Goal: Task Accomplishment & Management: Use online tool/utility

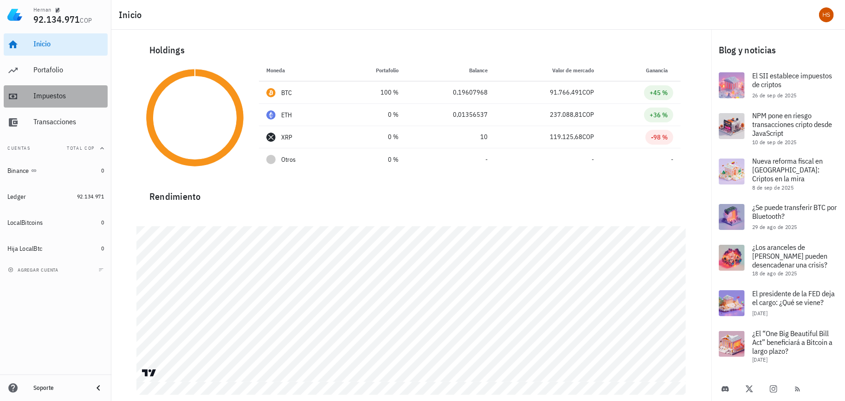
click at [61, 97] on div "Impuestos" at bounding box center [68, 95] width 71 height 9
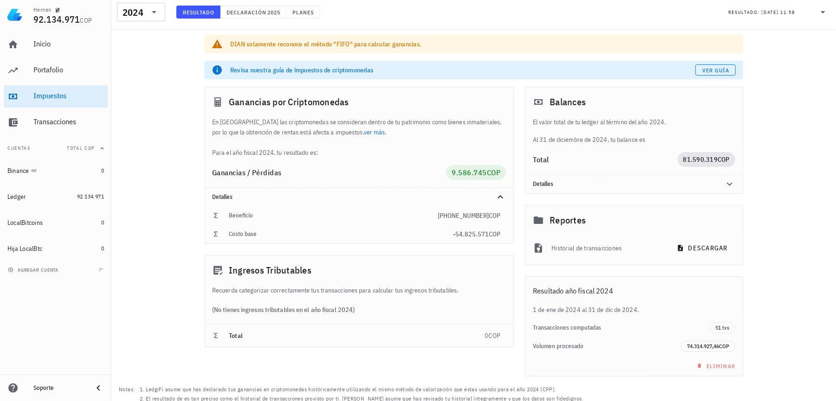
scroll to position [45, 0]
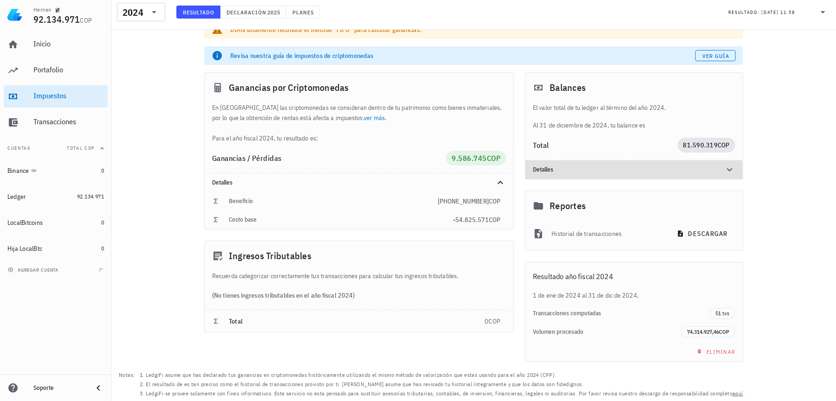
click at [728, 167] on icon at bounding box center [729, 169] width 11 height 11
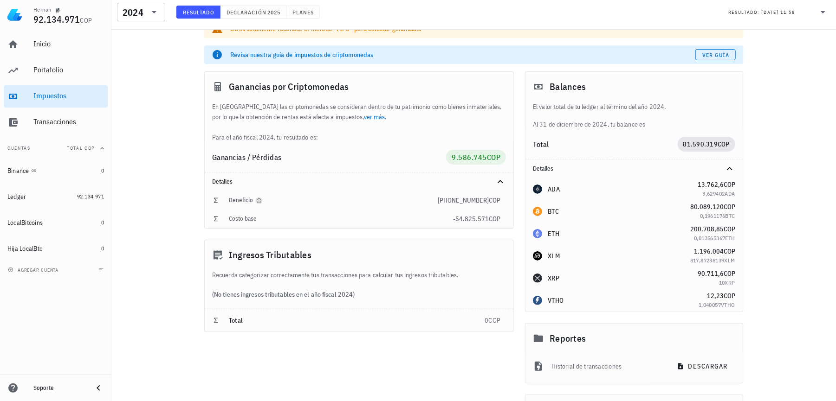
click at [257, 201] on icon "button" at bounding box center [259, 201] width 6 height 6
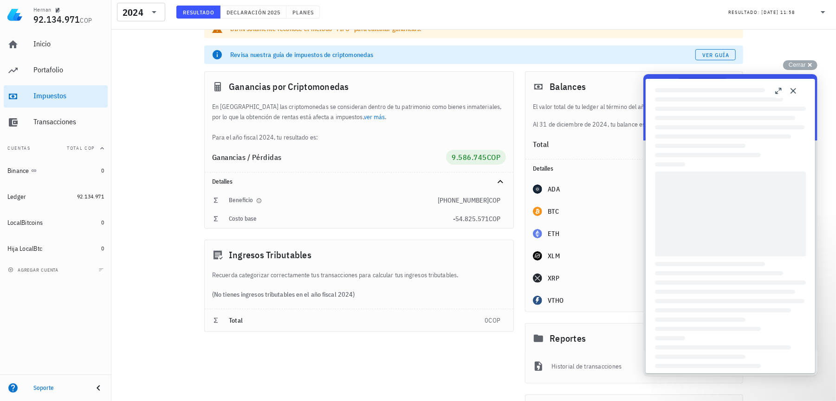
scroll to position [0, 0]
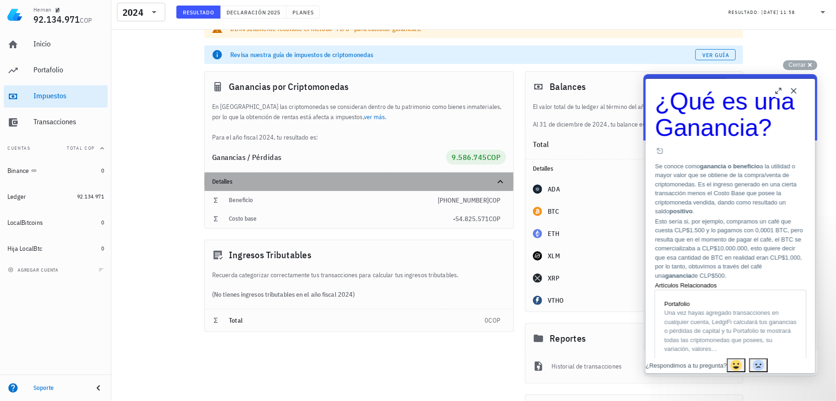
click at [362, 176] on div "Detalles" at bounding box center [359, 182] width 309 height 19
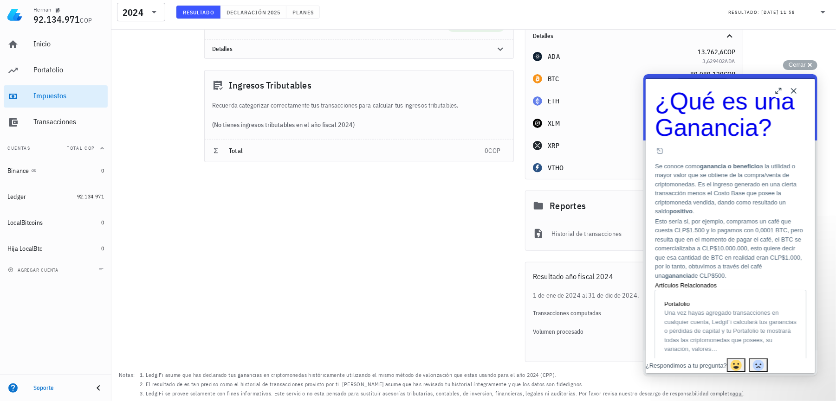
scroll to position [179, 0]
click at [791, 97] on button "Close" at bounding box center [793, 90] width 15 height 15
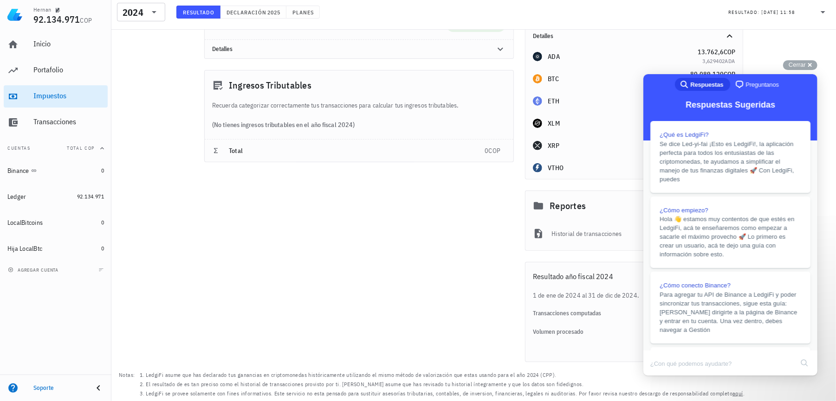
click at [381, 281] on div "Ganancias por Criptomonedas En [GEOGRAPHIC_DATA] las criptomonedas se considera…" at bounding box center [359, 150] width 321 height 435
click at [812, 67] on div "Cerrar cross-small" at bounding box center [800, 65] width 34 height 10
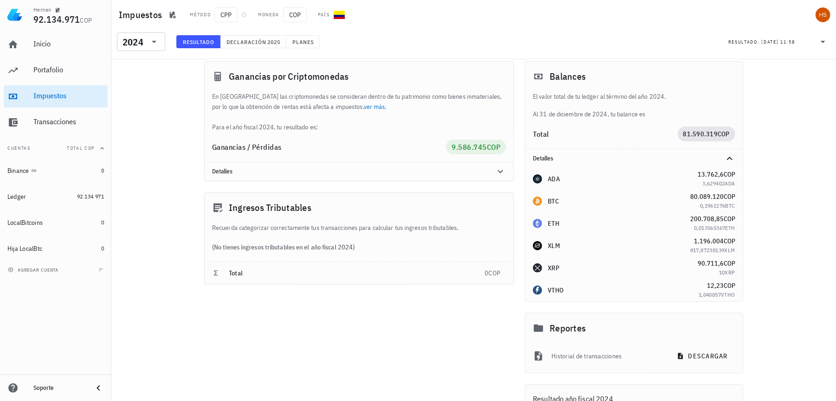
scroll to position [0, 0]
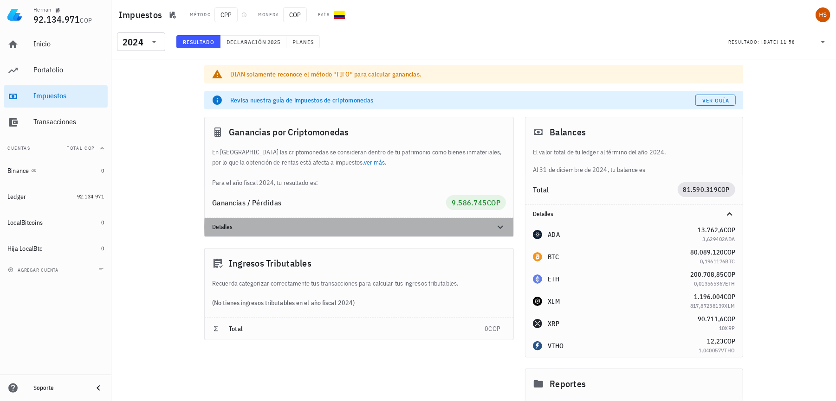
click at [500, 227] on icon at bounding box center [500, 227] width 11 height 11
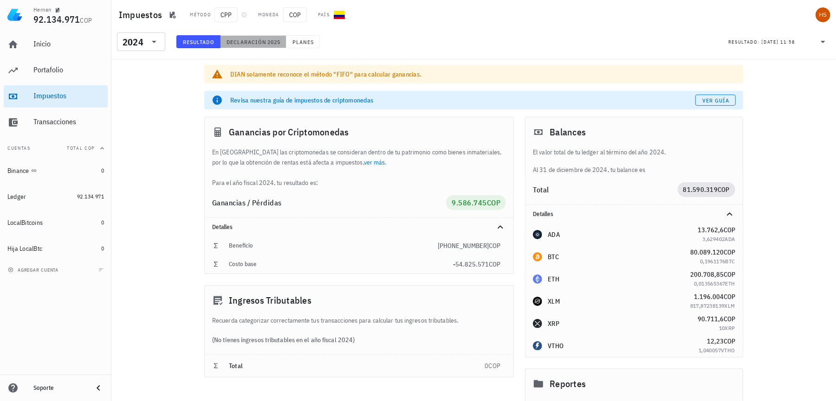
click at [271, 39] on span "2025" at bounding box center [273, 42] width 13 height 7
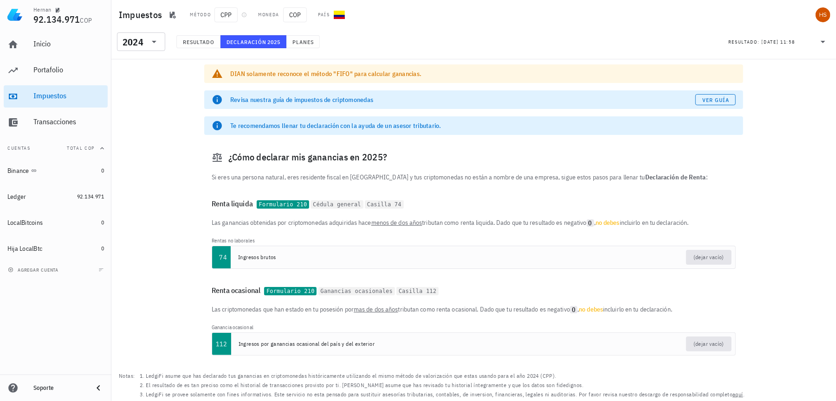
scroll to position [2, 0]
click at [780, 135] on div "DIAN solamente reconoce el método "FIFO" para calcular ganancias. Revisa nuestr…" at bounding box center [473, 229] width 724 height 343
click at [214, 40] on span "Resultado" at bounding box center [198, 42] width 32 height 7
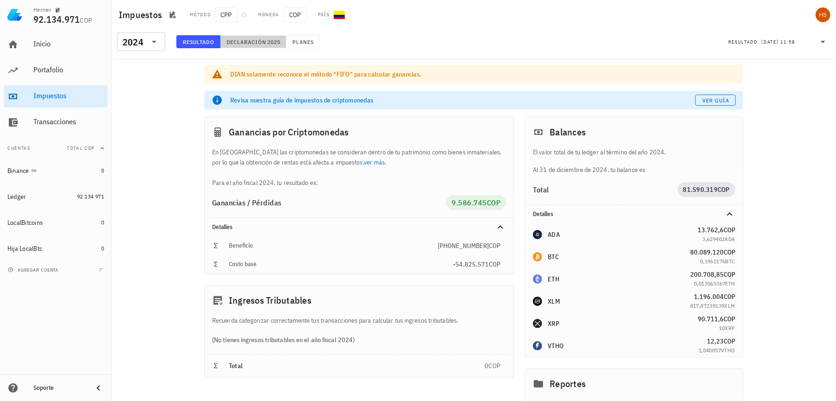
click at [268, 40] on span "2025" at bounding box center [273, 42] width 13 height 7
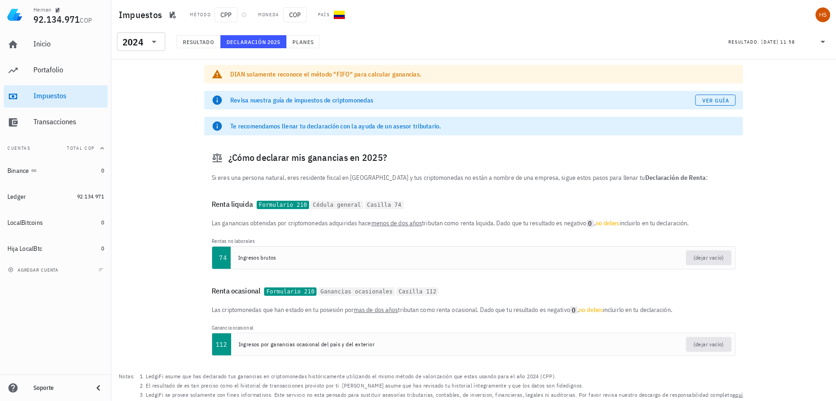
click at [483, 17] on div "Método CPP Moneda COP País" at bounding box center [384, 14] width 400 height 15
click at [56, 117] on div "Transacciones" at bounding box center [68, 122] width 71 height 21
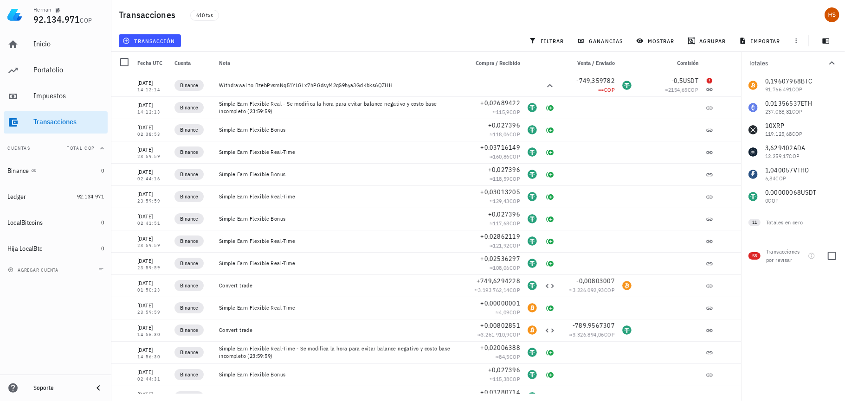
click at [784, 254] on div "Transacciones por revisar" at bounding box center [785, 256] width 39 height 17
click at [833, 256] on div at bounding box center [832, 256] width 16 height 16
checkbox input "true"
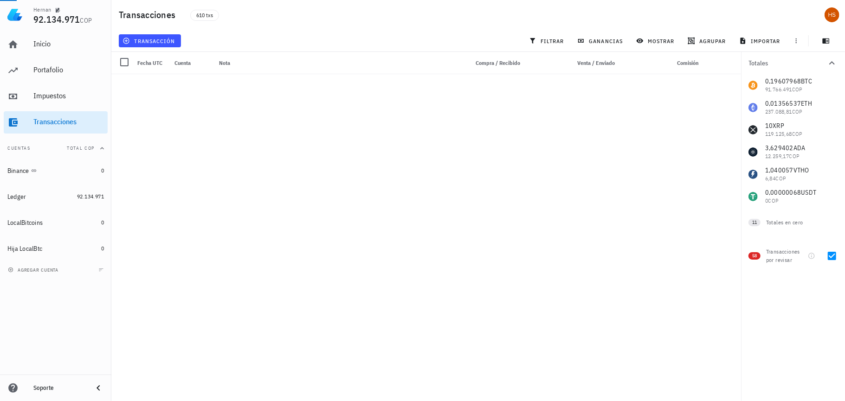
scroll to position [972, 0]
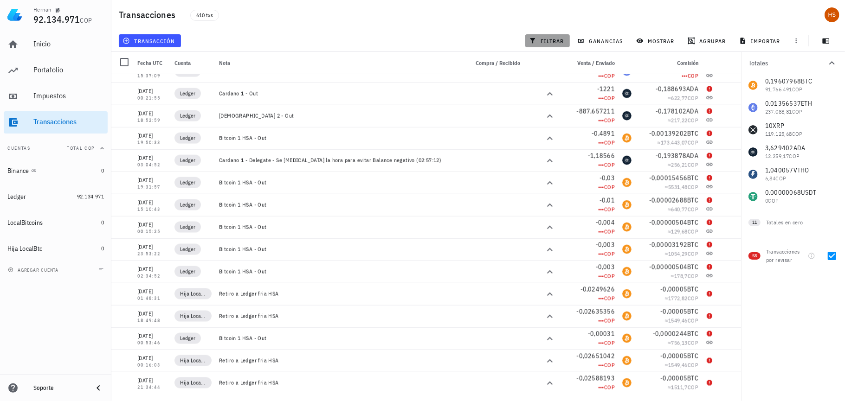
click at [559, 40] on span "filtrar" at bounding box center [547, 40] width 33 height 7
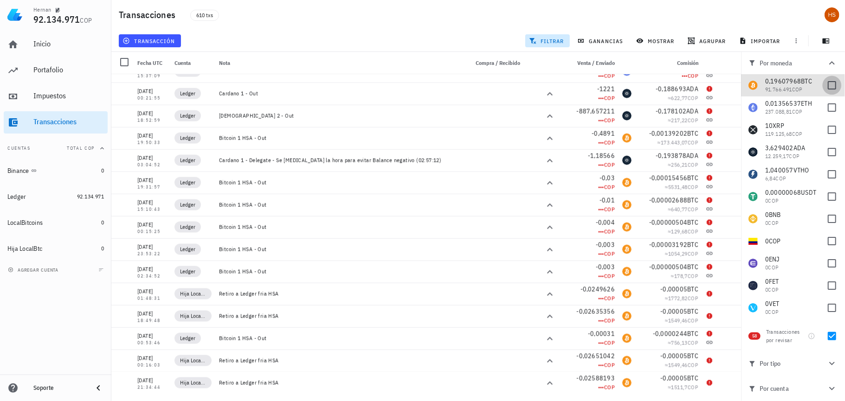
click at [824, 85] on div at bounding box center [832, 86] width 16 height 16
checkbox input "true"
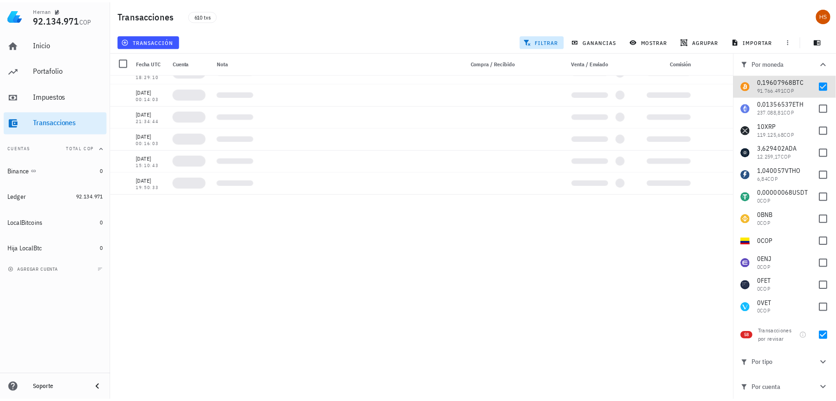
scroll to position [0, 0]
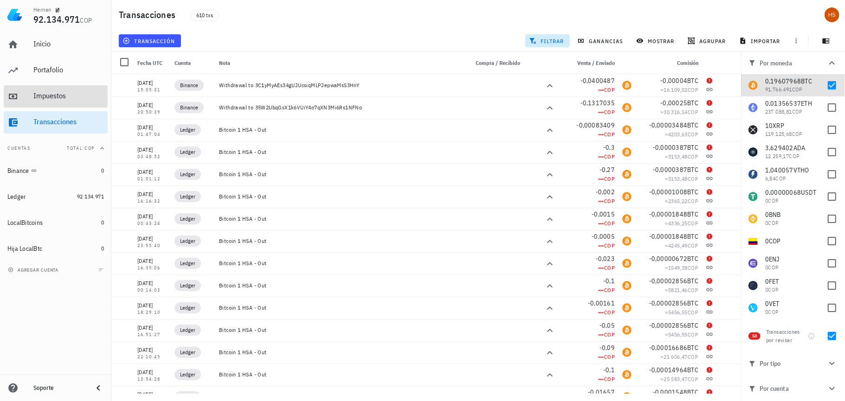
click at [54, 99] on div "Impuestos" at bounding box center [68, 95] width 71 height 9
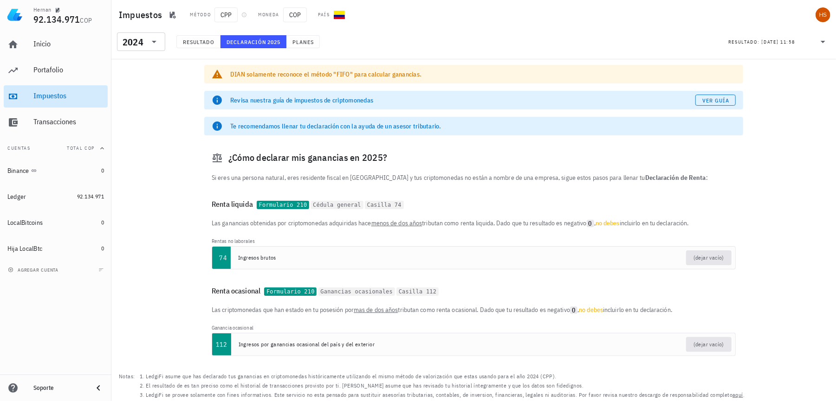
click at [67, 98] on div "Impuestos" at bounding box center [68, 95] width 71 height 9
click at [62, 72] on div "Portafolio" at bounding box center [68, 69] width 71 height 9
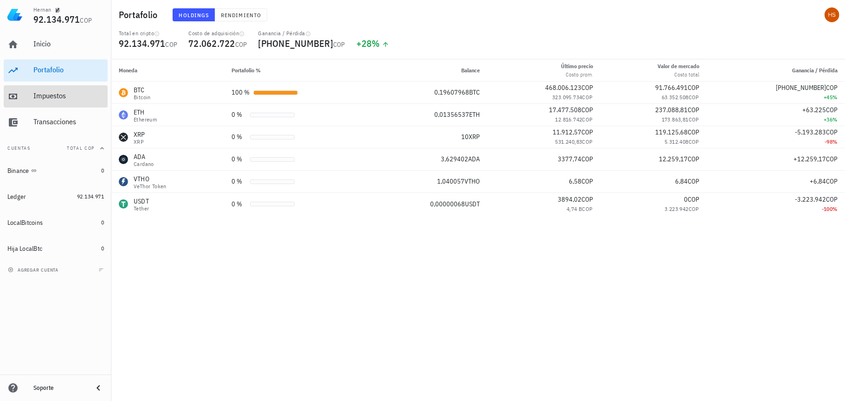
click at [54, 92] on div "Impuestos" at bounding box center [68, 95] width 71 height 9
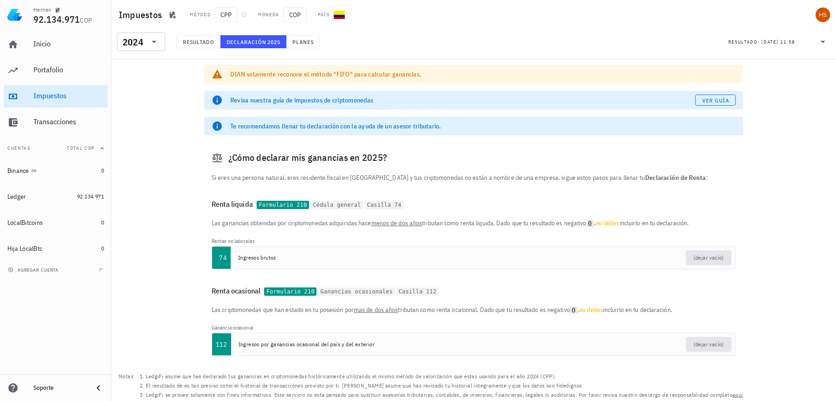
scroll to position [2, 0]
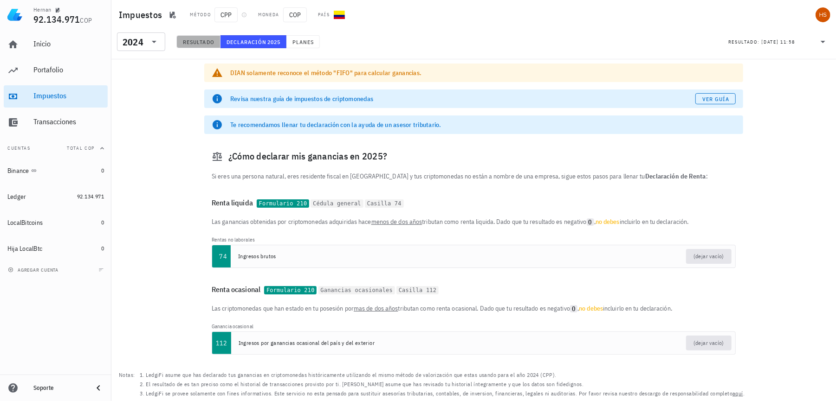
click at [200, 42] on span "Resultado" at bounding box center [198, 42] width 32 height 7
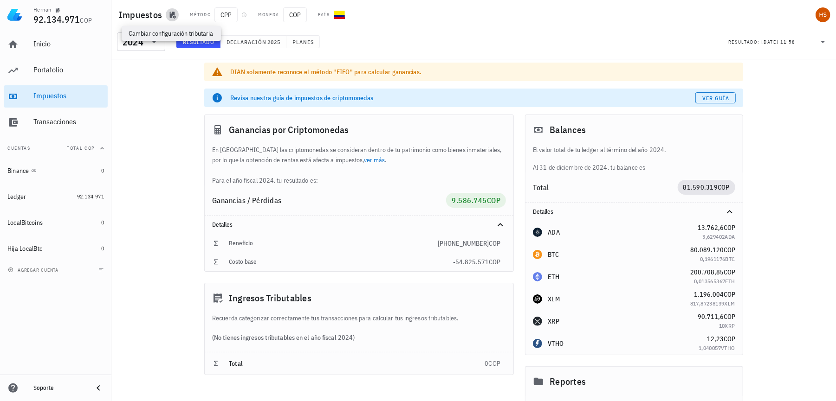
click at [171, 13] on icon "button" at bounding box center [173, 15] width 6 height 7
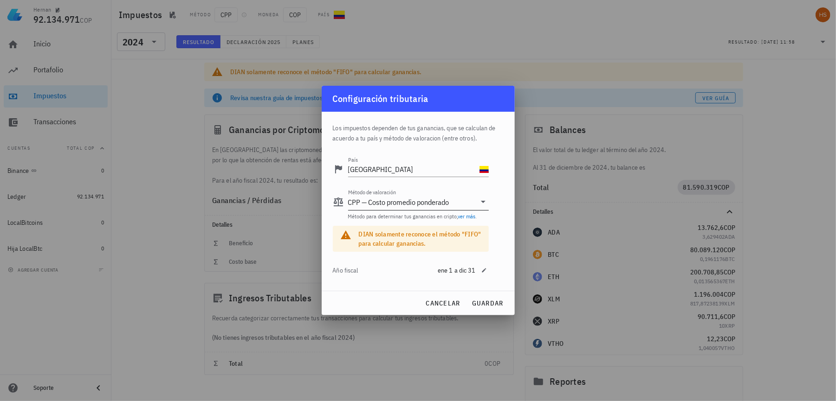
click at [368, 195] on label "Método de valoración" at bounding box center [372, 192] width 48 height 7
click at [451, 195] on input "Método de valoración" at bounding box center [463, 202] width 25 height 15
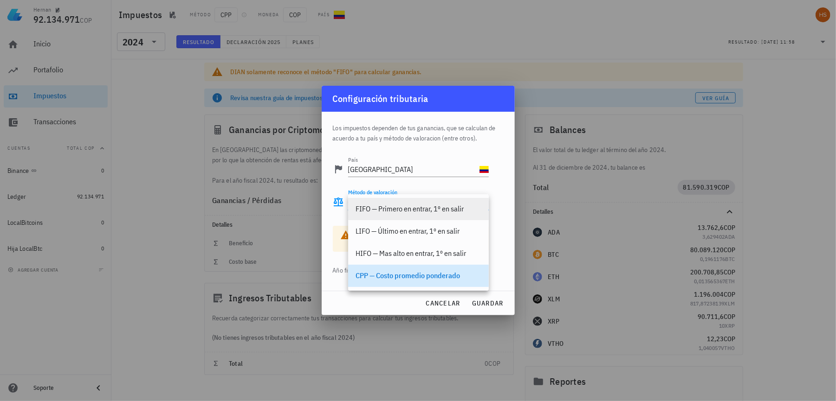
click at [379, 208] on div "FIFO — Primero en entrar, 1º en salir" at bounding box center [418, 209] width 126 height 9
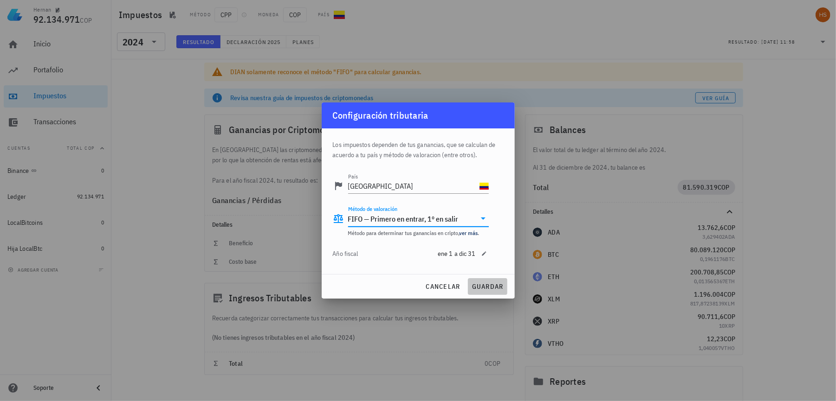
click at [483, 284] on span "guardar" at bounding box center [488, 287] width 32 height 8
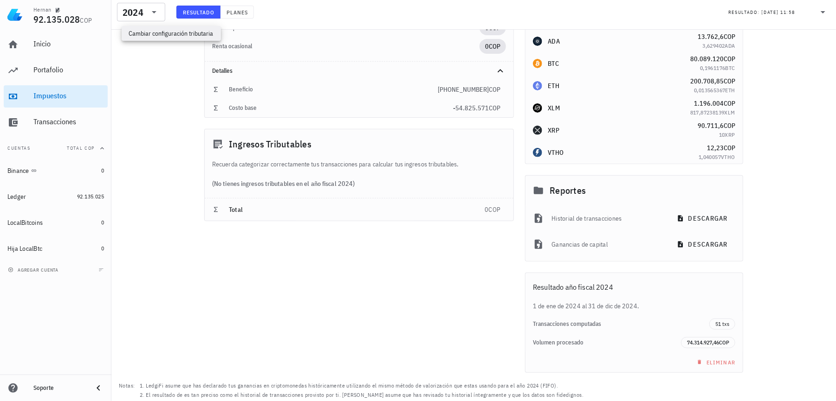
scroll to position [205, 0]
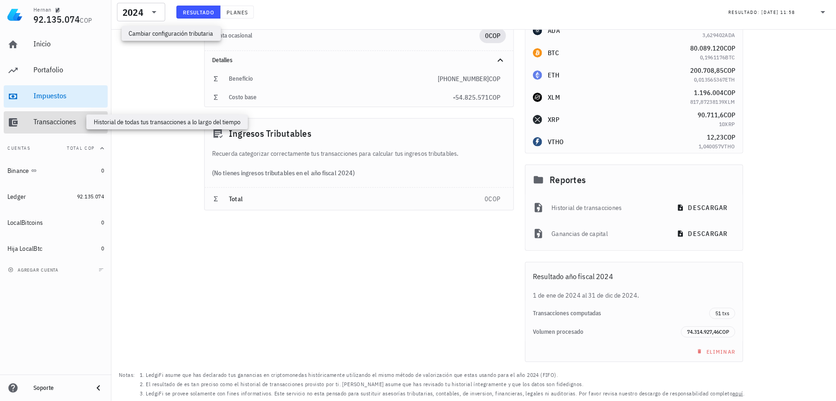
click at [65, 120] on div "Transacciones" at bounding box center [68, 121] width 71 height 9
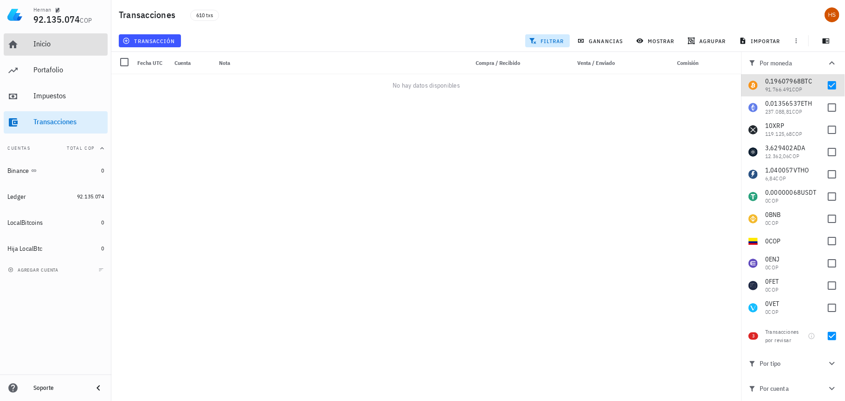
click at [54, 47] on div "Inicio" at bounding box center [68, 43] width 71 height 9
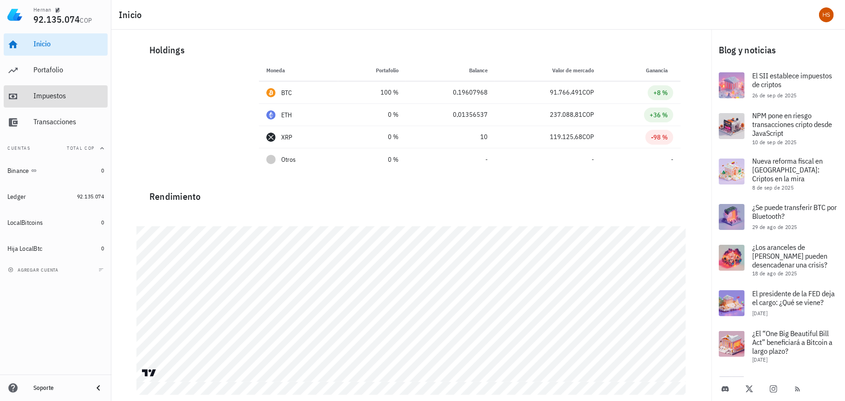
click at [60, 96] on div "Impuestos" at bounding box center [68, 95] width 71 height 9
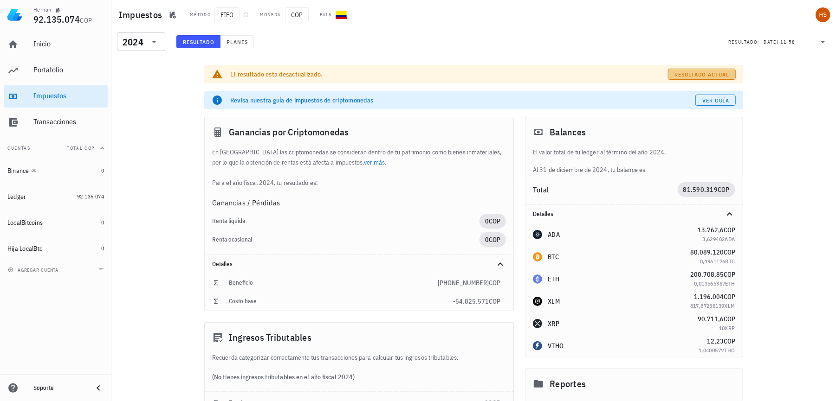
click at [719, 71] on span "Resultado actual" at bounding box center [701, 74] width 55 height 7
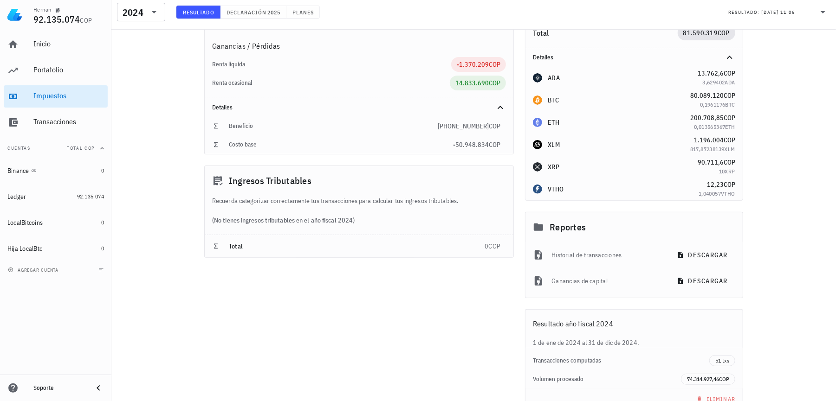
scroll to position [117, 0]
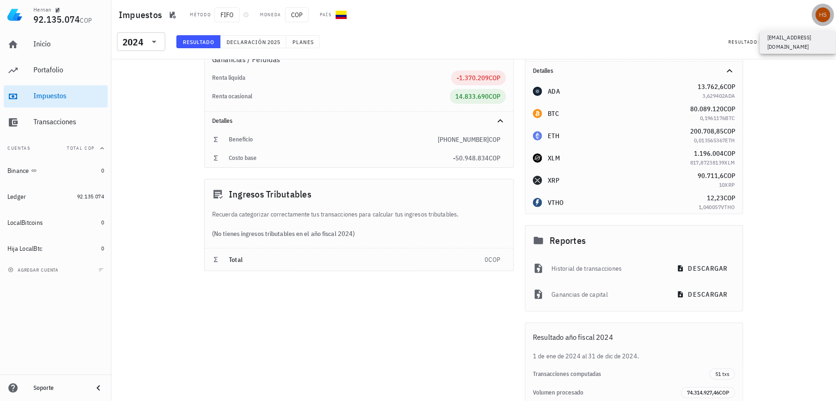
click at [824, 15] on div "avatar" at bounding box center [822, 14] width 15 height 15
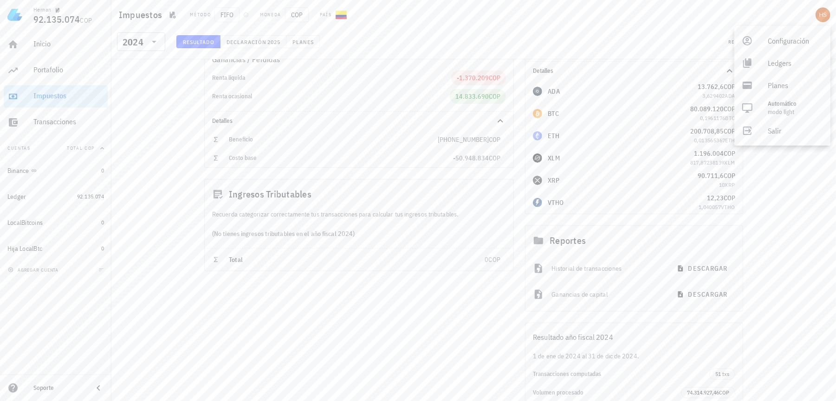
click at [792, 199] on div "Revisa nuestra guía de impuestos de criptomonedas Ver guía Ganancias por Cripto…" at bounding box center [473, 202] width 724 height 520
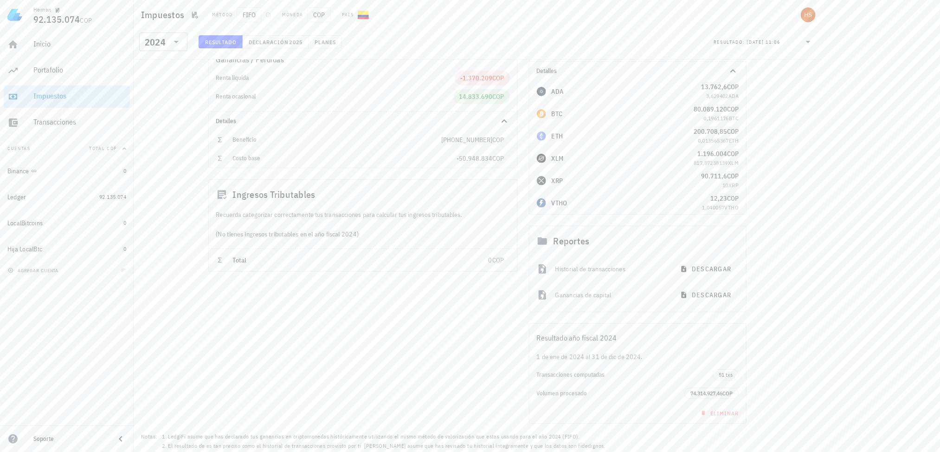
drag, startPoint x: 826, startPoint y: 0, endPoint x: 414, endPoint y: 341, distance: 534.7
click at [414, 341] on div "Ganancias por Criptomonedas En [GEOGRAPHIC_DATA] las criptomonedas se considera…" at bounding box center [363, 198] width 321 height 461
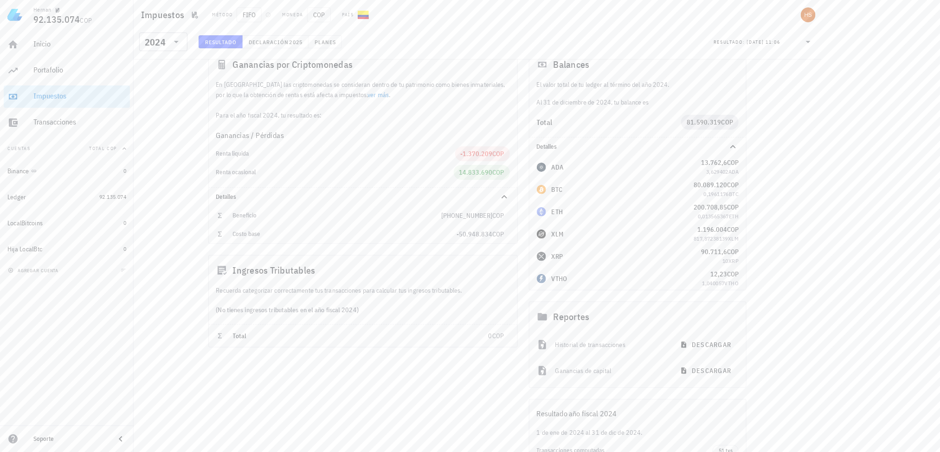
scroll to position [39, 0]
click at [265, 41] on span "Declaración" at bounding box center [268, 42] width 41 height 7
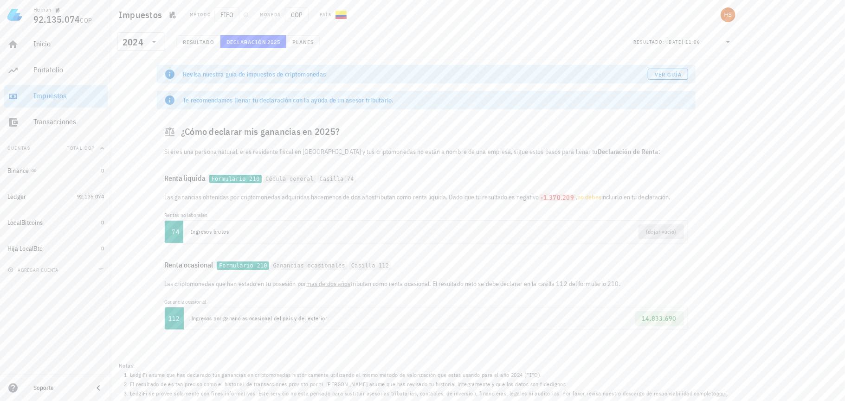
drag, startPoint x: 776, startPoint y: 0, endPoint x: 529, endPoint y: 32, distance: 249.0
click at [529, 32] on div "​ 2024 Resultado Declaración 2025 Planes Resultado: [DATE] 11:06" at bounding box center [426, 44] width 626 height 24
click at [53, 117] on div "Transacciones" at bounding box center [68, 121] width 71 height 9
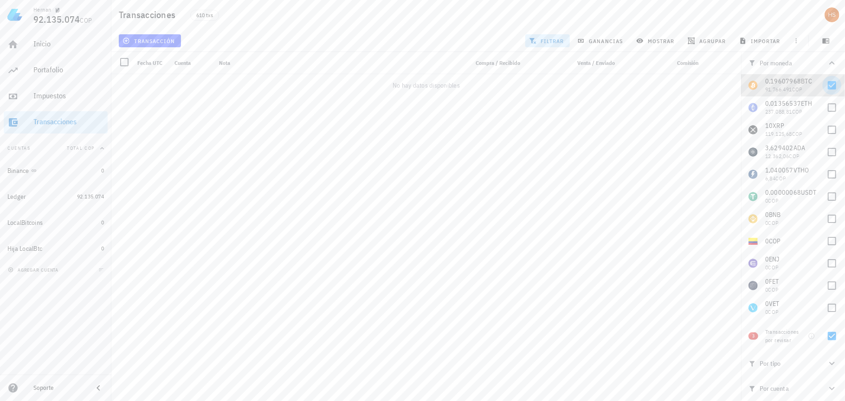
click at [828, 88] on div at bounding box center [832, 86] width 16 height 16
checkbox input "false"
click at [65, 119] on div "Transacciones" at bounding box center [68, 121] width 71 height 9
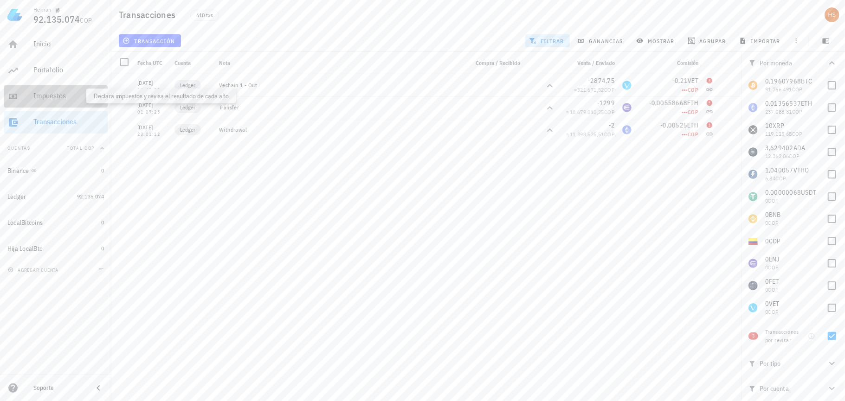
click at [54, 97] on div "Impuestos" at bounding box center [68, 95] width 71 height 9
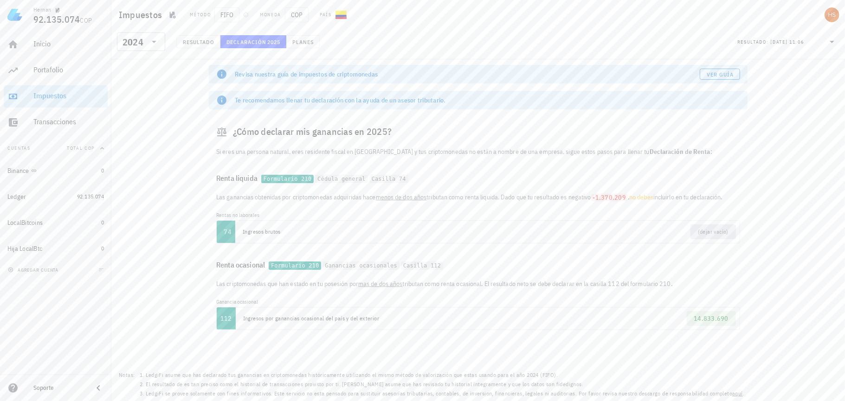
drag, startPoint x: 117, startPoint y: 375, endPoint x: 784, endPoint y: 420, distance: 668.0
click at [784, 401] on html "Hernan 92.135.074 COP Inicio [GEOGRAPHIC_DATA] Impuestos [GEOGRAPHIC_DATA] Cuen…" at bounding box center [422, 200] width 845 height 401
click at [754, 367] on div "Revisa nuestra guía de impuestos de criptomonedas Ver guía Te recomendamos llen…" at bounding box center [478, 230] width 734 height 342
click at [734, 394] on link "aquí" at bounding box center [737, 393] width 11 height 7
click at [203, 36] on button "Resultado" at bounding box center [198, 41] width 44 height 13
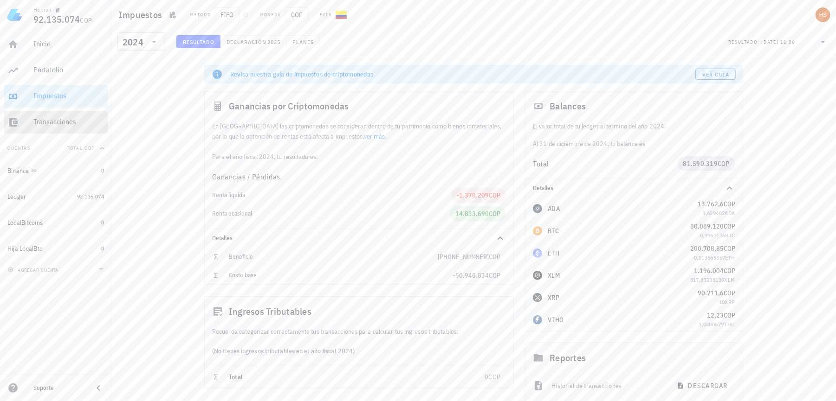
click at [64, 119] on div "Transacciones" at bounding box center [68, 121] width 71 height 9
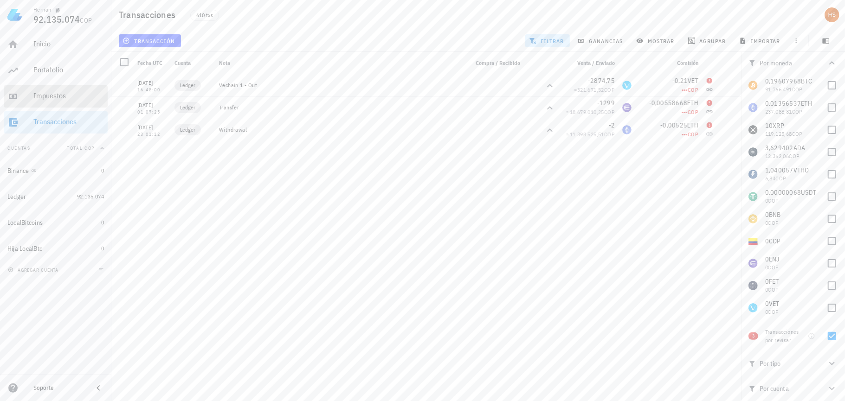
click at [63, 97] on div "Impuestos" at bounding box center [68, 95] width 71 height 9
